Goal: Find specific page/section: Find specific page/section

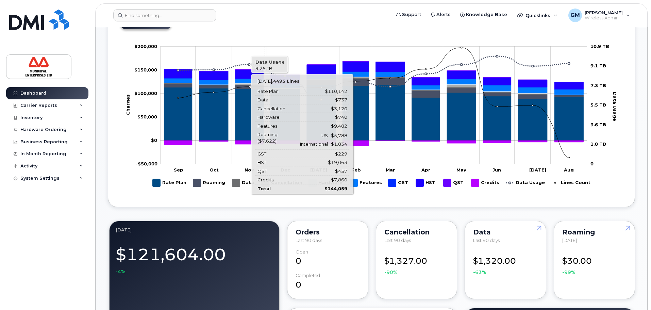
scroll to position [350, 0]
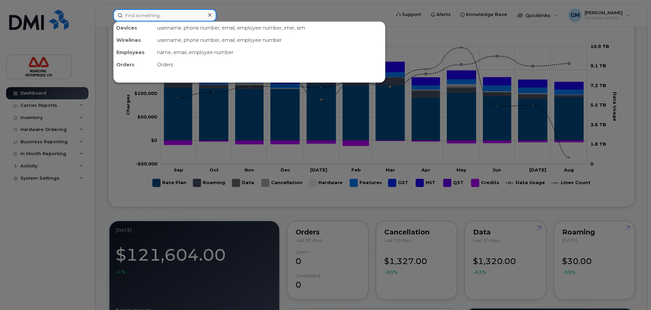
drag, startPoint x: 142, startPoint y: 17, endPoint x: 146, endPoint y: 15, distance: 4.1
click at [143, 16] on input at bounding box center [164, 15] width 103 height 12
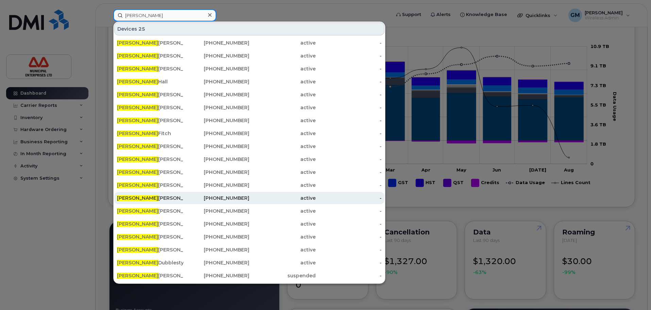
type input "brian"
click at [156, 194] on div "Brian Stephens" at bounding box center [150, 198] width 66 height 12
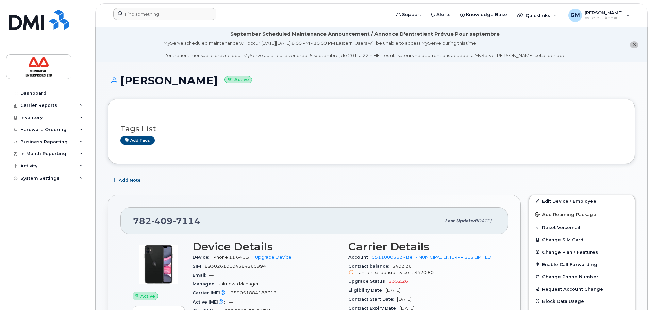
click at [183, 8] on header "Support Alerts Knowledge Base Quicklinks Suspend / Cancel Device Change SIM Car…" at bounding box center [371, 15] width 552 height 24
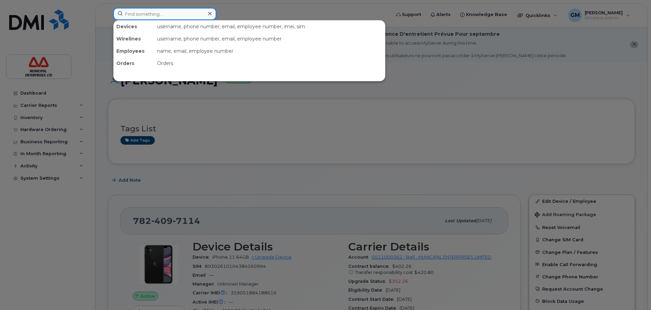
click at [184, 13] on input at bounding box center [164, 14] width 103 height 12
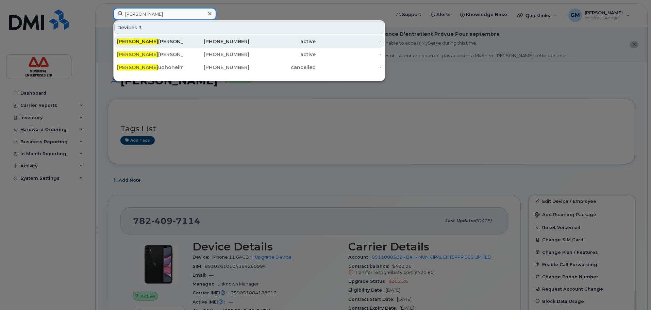
type input "[PERSON_NAME]"
click at [162, 41] on div "[PERSON_NAME]" at bounding box center [150, 41] width 66 height 7
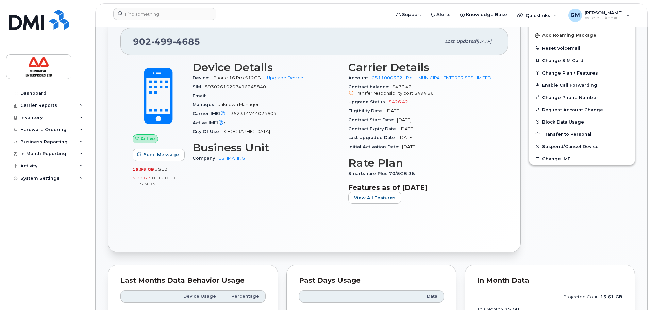
scroll to position [238, 0]
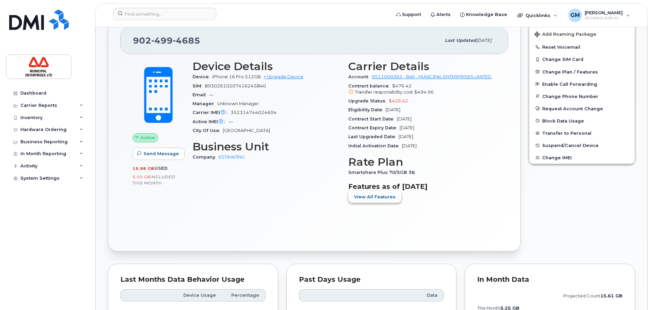
click at [386, 191] on button "View All Features" at bounding box center [374, 196] width 53 height 12
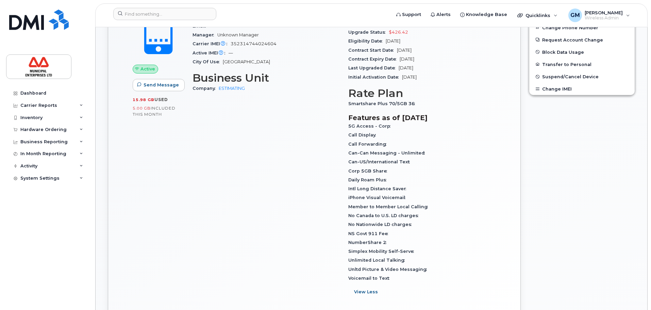
scroll to position [306, 0]
click at [373, 241] on span "NumberShare 2" at bounding box center [368, 242] width 41 height 5
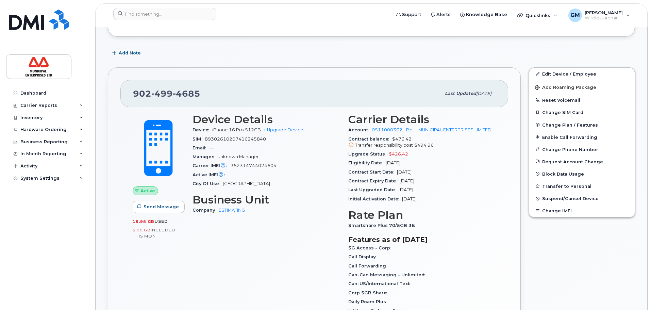
scroll to position [170, 0]
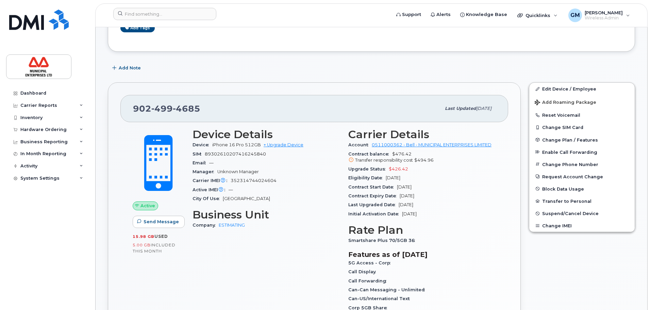
click at [15, 214] on div "Dashboard Carrier Reports Monthly Billing Data Daily Data Pooling Data Behavior…" at bounding box center [48, 193] width 84 height 213
